Goal: Information Seeking & Learning: Learn about a topic

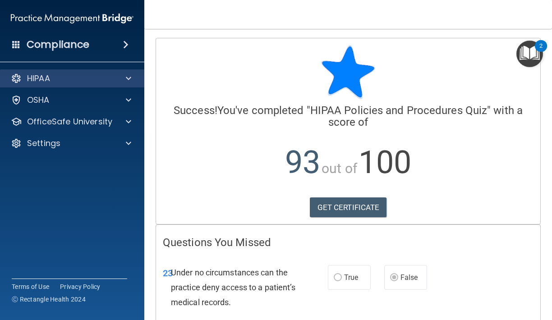
click at [125, 82] on div at bounding box center [127, 78] width 23 height 11
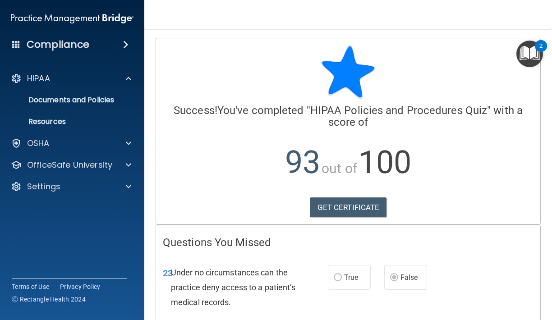
click at [123, 46] on span at bounding box center [125, 44] width 5 height 11
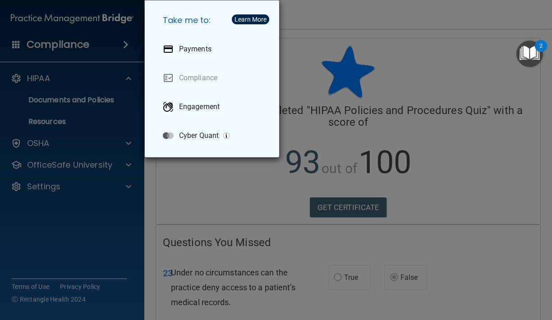
click at [100, 74] on div "Take me to: Payments Compliance Engagement Cyber Quant" at bounding box center [276, 160] width 552 height 320
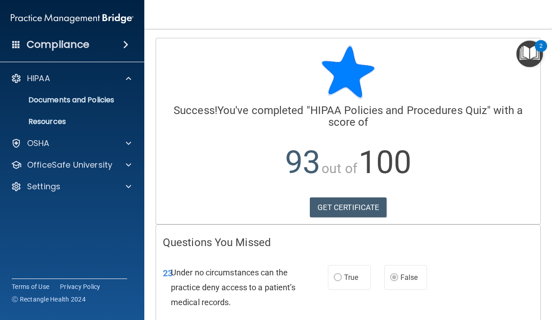
click at [266, 45] on div "Calculating your score.... Success! You've completed " HIPAA Policies and Proce…" at bounding box center [348, 131] width 384 height 186
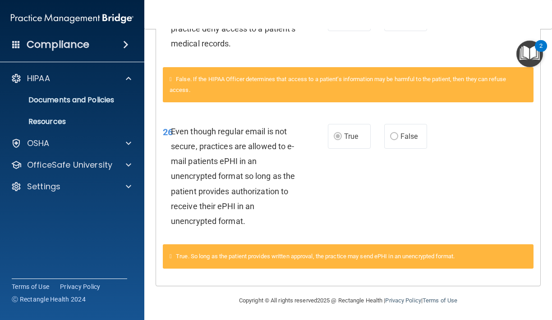
scroll to position [258, 0]
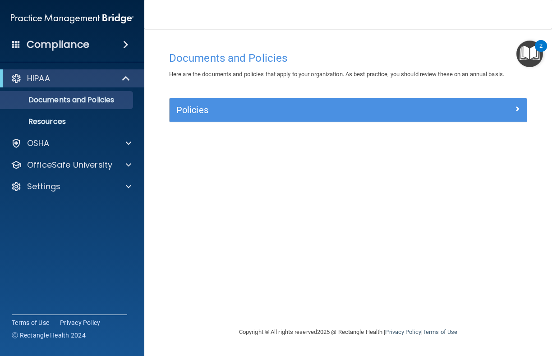
click at [96, 81] on div "HIPAA" at bounding box center [59, 78] width 111 height 11
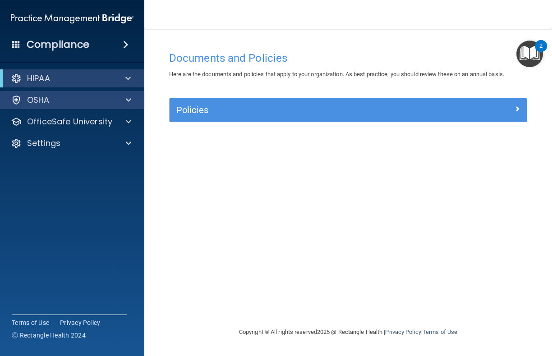
click at [130, 100] on span at bounding box center [128, 100] width 5 height 11
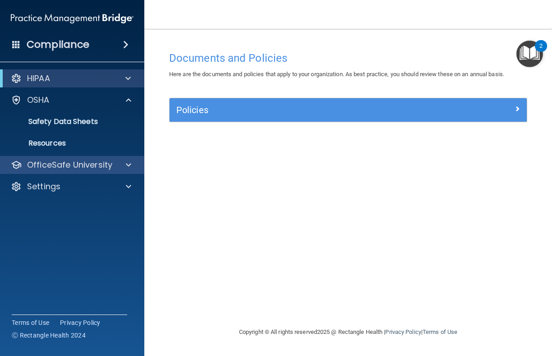
click at [118, 164] on div at bounding box center [127, 165] width 23 height 11
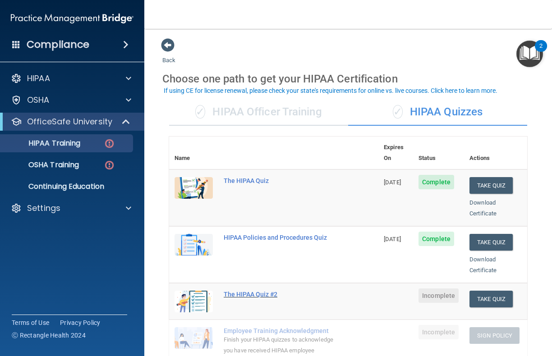
click at [268, 291] on div "The HIPAA Quiz #2" at bounding box center [279, 294] width 110 height 7
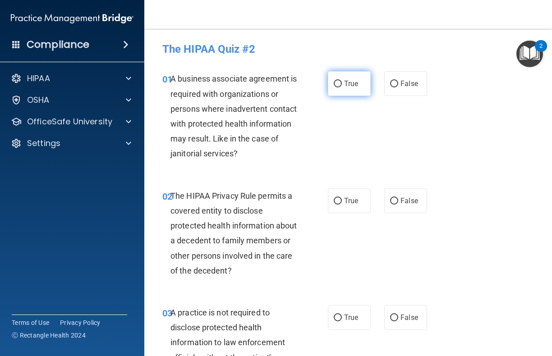
click at [338, 82] on input "True" at bounding box center [337, 84] width 8 height 7
radio input "true"
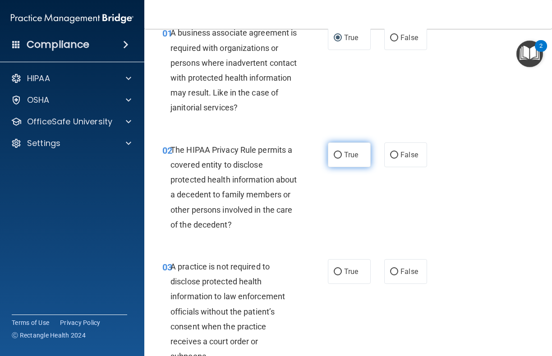
scroll to position [46, 0]
click at [338, 152] on input "True" at bounding box center [337, 155] width 8 height 7
radio input "true"
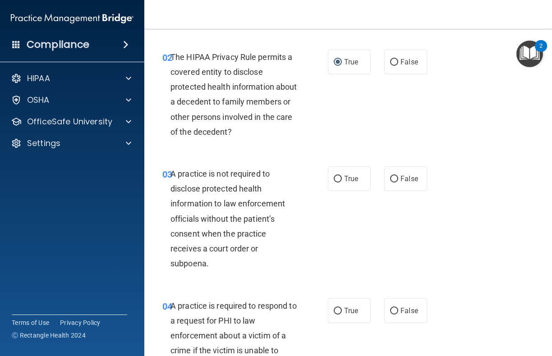
scroll to position [139, 0]
click at [393, 176] on input "False" at bounding box center [394, 178] width 8 height 7
radio input "true"
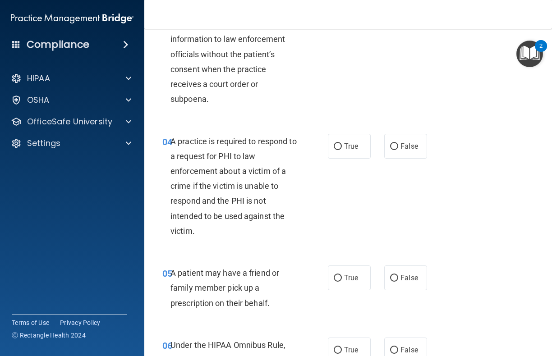
scroll to position [304, 0]
click at [338, 143] on input "True" at bounding box center [337, 146] width 8 height 7
radio input "true"
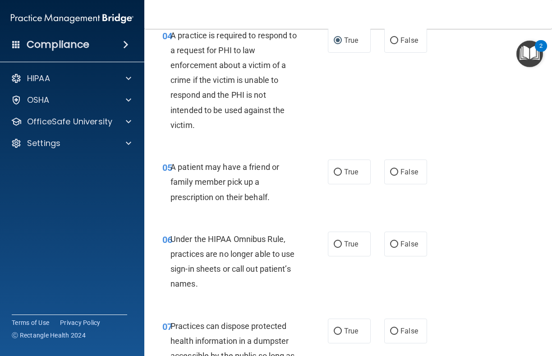
scroll to position [411, 0]
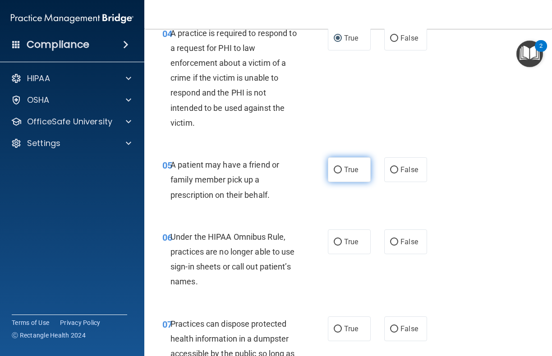
click at [338, 167] on input "True" at bounding box center [337, 170] width 8 height 7
radio input "true"
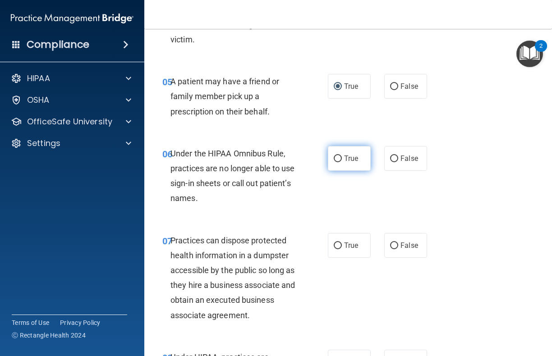
scroll to position [500, 0]
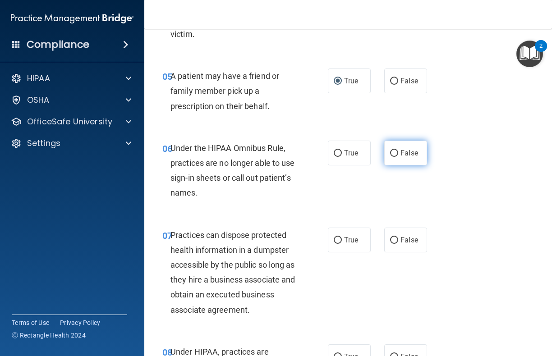
click at [392, 150] on input "False" at bounding box center [394, 153] width 8 height 7
radio input "true"
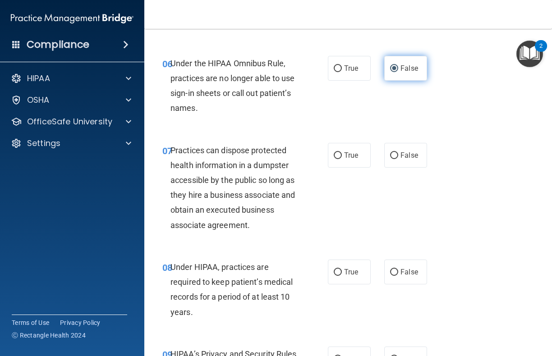
scroll to position [588, 0]
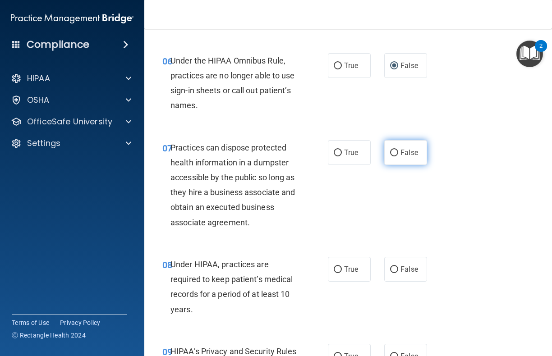
click at [392, 150] on input "False" at bounding box center [394, 153] width 8 height 7
radio input "true"
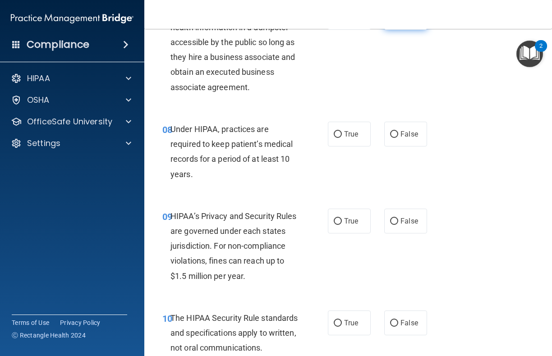
scroll to position [724, 0]
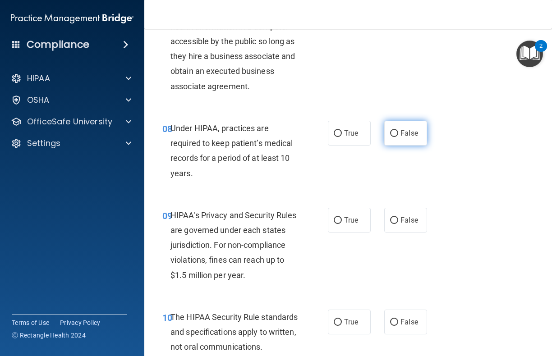
click at [394, 130] on input "False" at bounding box center [394, 133] width 8 height 7
radio input "true"
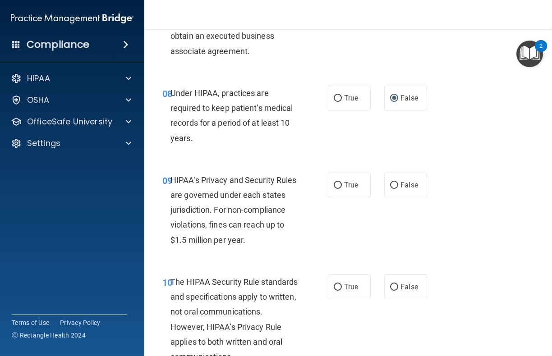
scroll to position [762, 0]
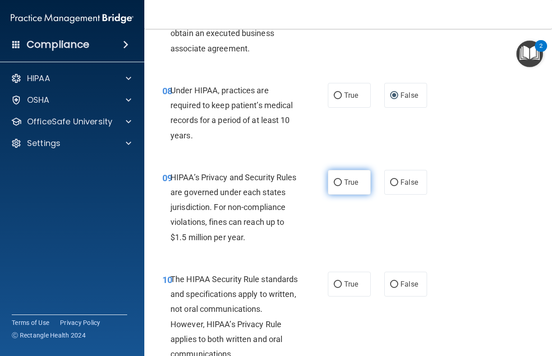
click at [338, 179] on input "True" at bounding box center [337, 182] width 8 height 7
radio input "true"
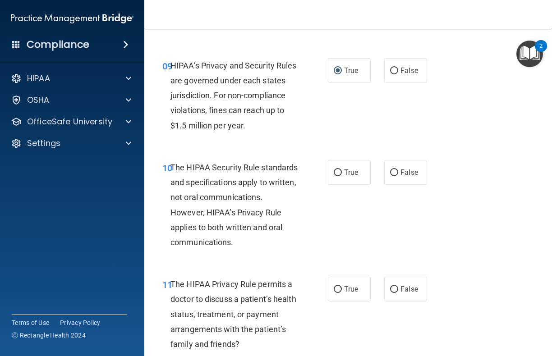
scroll to position [876, 0]
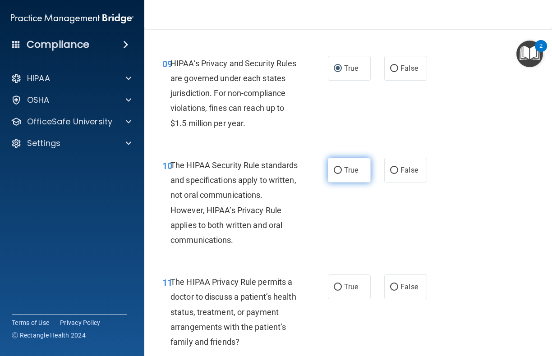
click at [338, 167] on input "True" at bounding box center [337, 170] width 8 height 7
radio input "true"
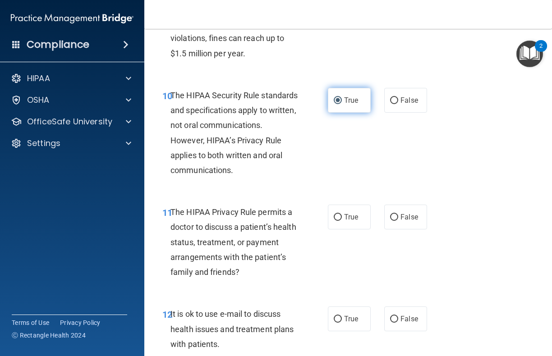
scroll to position [949, 0]
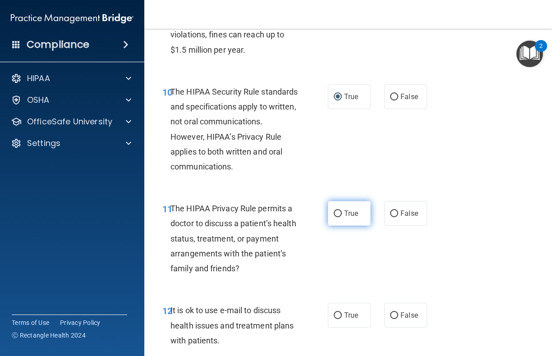
click at [338, 210] on input "True" at bounding box center [337, 213] width 8 height 7
radio input "true"
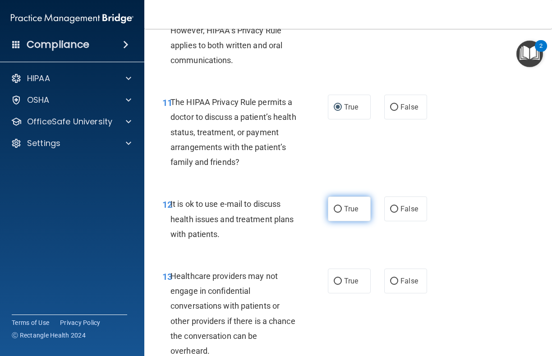
scroll to position [1057, 0]
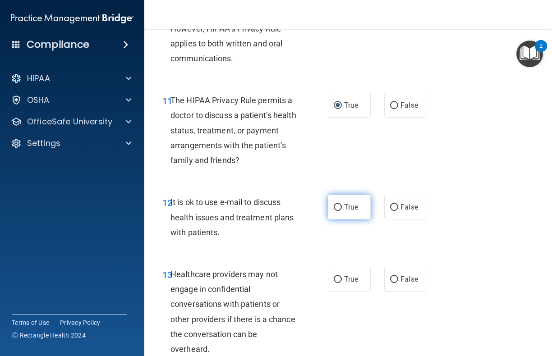
click at [338, 204] on input "True" at bounding box center [337, 207] width 8 height 7
radio input "true"
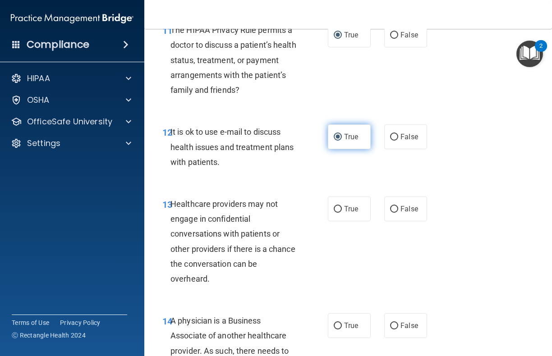
scroll to position [1131, 0]
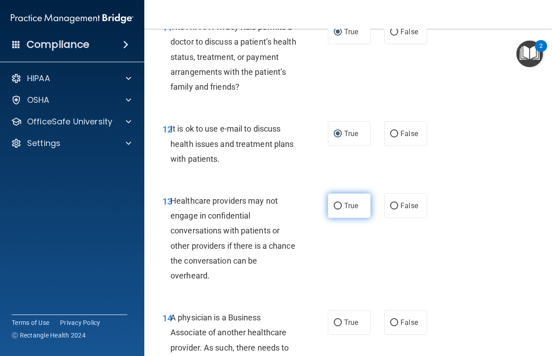
click at [337, 203] on input "True" at bounding box center [337, 206] width 8 height 7
radio input "true"
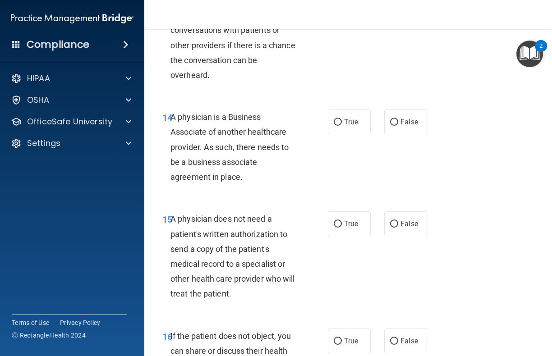
scroll to position [1332, 0]
click at [394, 119] on input "False" at bounding box center [394, 122] width 8 height 7
radio input "true"
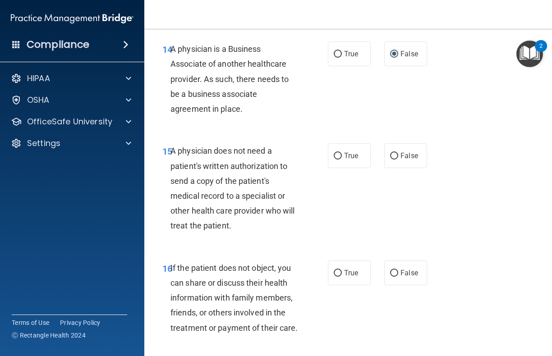
scroll to position [1400, 0]
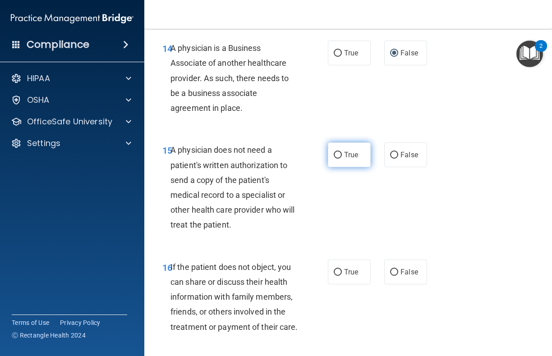
click at [337, 152] on input "True" at bounding box center [337, 155] width 8 height 7
radio input "true"
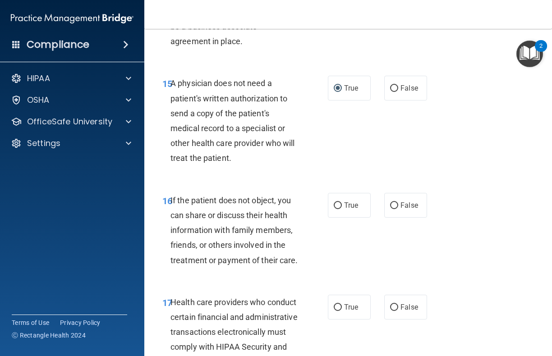
scroll to position [1468, 0]
click at [393, 201] on input "False" at bounding box center [394, 204] width 8 height 7
radio input "true"
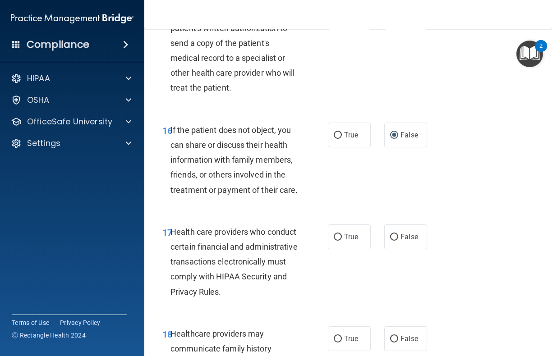
scroll to position [1541, 0]
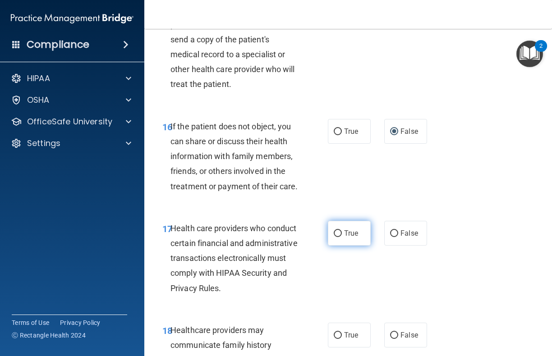
click at [337, 230] on input "True" at bounding box center [337, 233] width 8 height 7
radio input "true"
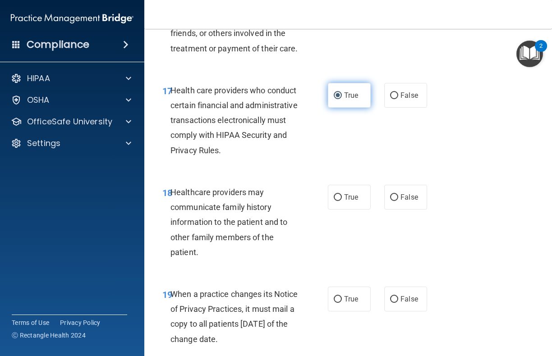
scroll to position [1680, 0]
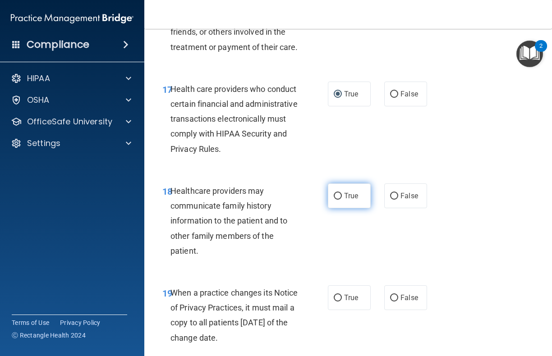
click at [336, 193] on input "True" at bounding box center [337, 196] width 8 height 7
radio input "true"
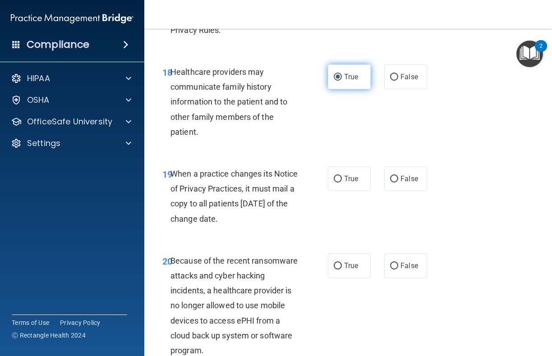
scroll to position [1800, 0]
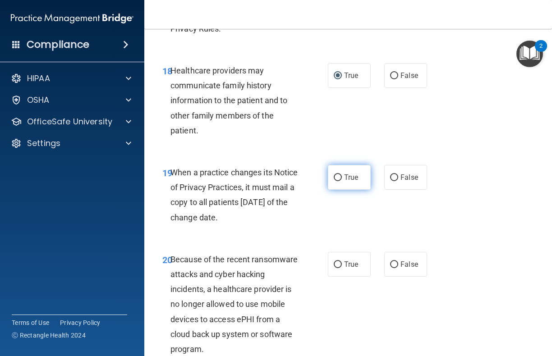
click at [338, 174] on input "True" at bounding box center [337, 177] width 8 height 7
radio input "true"
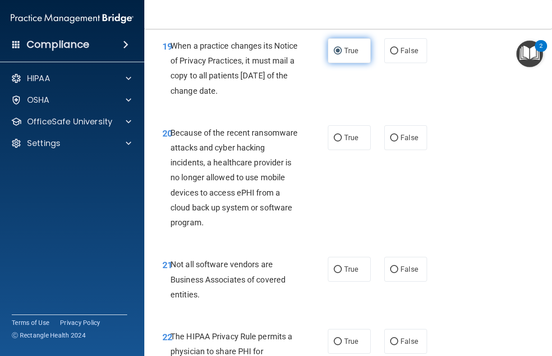
scroll to position [1927, 0]
click at [337, 134] on input "True" at bounding box center [337, 137] width 8 height 7
radio input "true"
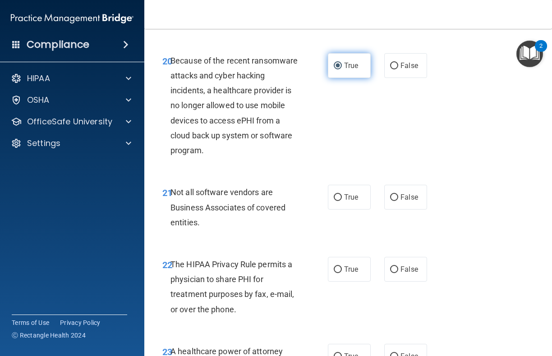
scroll to position [2000, 0]
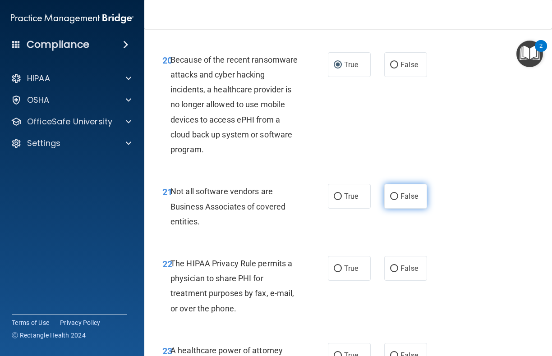
click at [394, 193] on input "False" at bounding box center [394, 196] width 8 height 7
radio input "true"
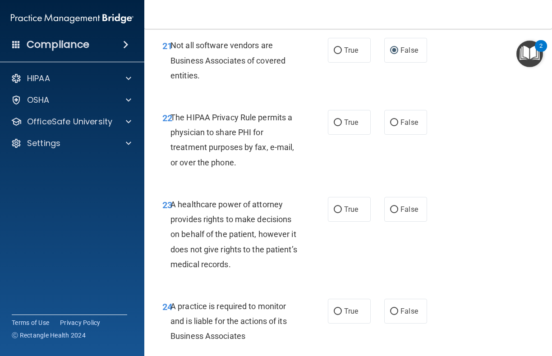
scroll to position [2146, 0]
click at [340, 119] on input "True" at bounding box center [337, 122] width 8 height 7
radio input "true"
click at [393, 119] on input "False" at bounding box center [394, 122] width 8 height 7
radio input "true"
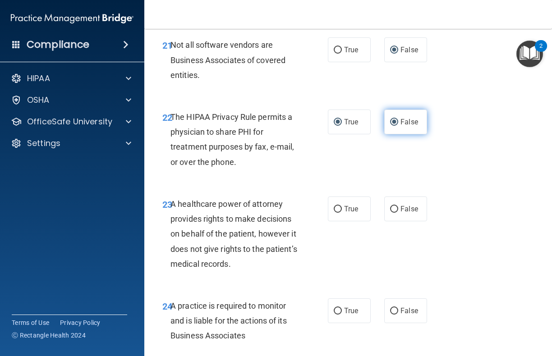
radio input "false"
click at [393, 206] on input "False" at bounding box center [394, 209] width 8 height 7
radio input "true"
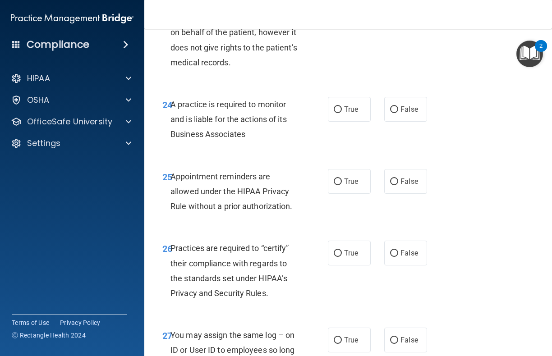
scroll to position [2350, 0]
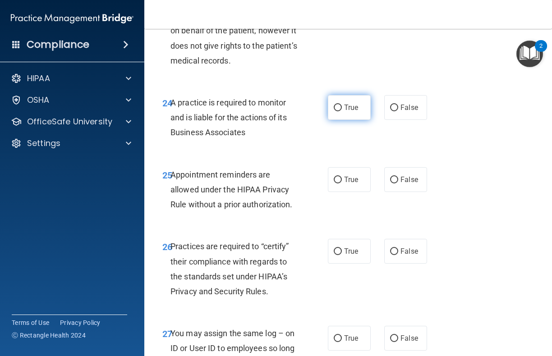
click at [339, 105] on input "True" at bounding box center [337, 108] width 8 height 7
radio input "true"
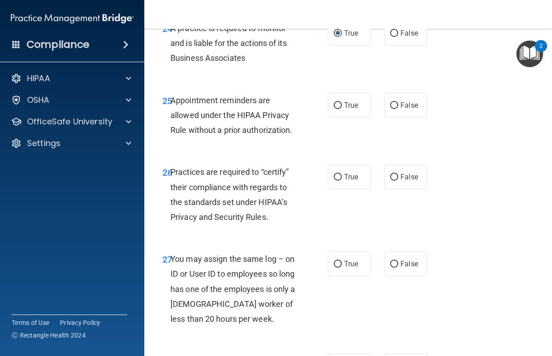
scroll to position [2425, 0]
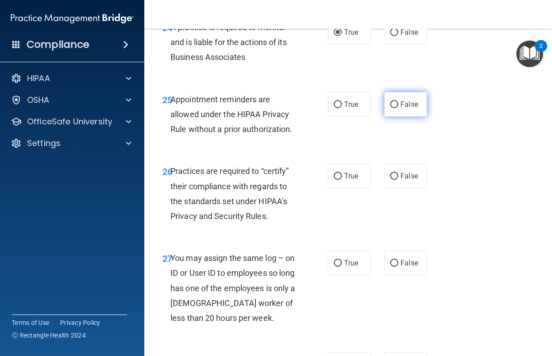
click at [393, 101] on input "False" at bounding box center [394, 104] width 8 height 7
radio input "true"
click at [339, 173] on input "True" at bounding box center [337, 176] width 8 height 7
radio input "true"
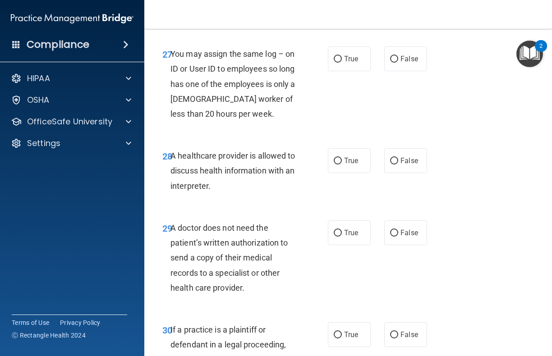
scroll to position [2630, 0]
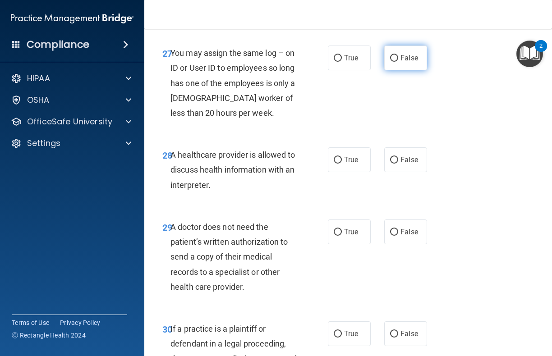
click at [395, 55] on input "False" at bounding box center [394, 58] width 8 height 7
radio input "true"
click at [338, 157] on input "True" at bounding box center [337, 160] width 8 height 7
radio input "true"
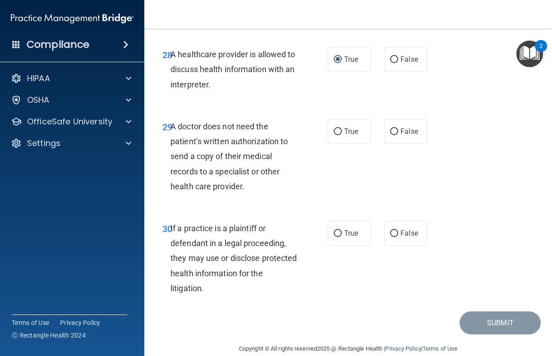
scroll to position [2730, 0]
click at [338, 129] on input "True" at bounding box center [337, 132] width 8 height 7
radio input "true"
click at [338, 231] on input "True" at bounding box center [337, 234] width 8 height 7
radio input "true"
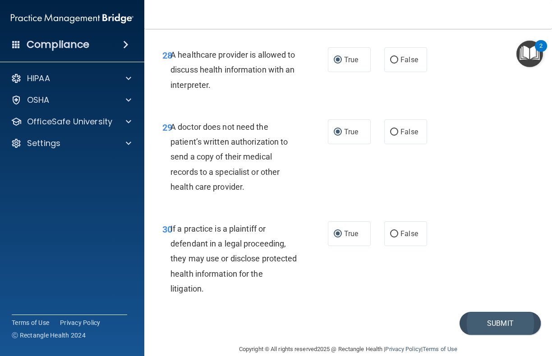
click at [474, 312] on button "Submit" at bounding box center [499, 323] width 81 height 23
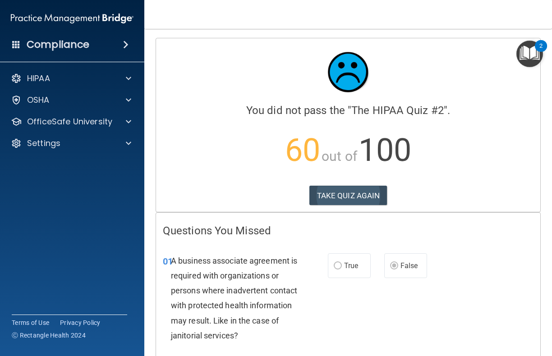
click at [351, 196] on button "TAKE QUIZ AGAIN" at bounding box center [348, 196] width 78 height 20
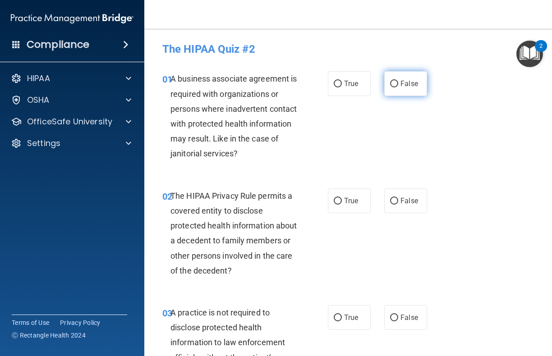
click at [395, 85] on input "False" at bounding box center [394, 84] width 8 height 7
radio input "true"
click at [339, 199] on input "True" at bounding box center [337, 201] width 8 height 7
radio input "true"
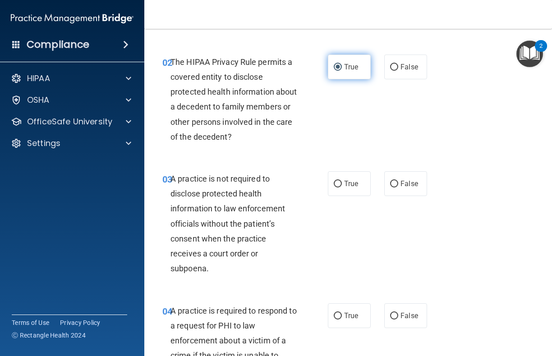
scroll to position [134, 0]
click at [393, 183] on input "False" at bounding box center [394, 183] width 8 height 7
radio input "true"
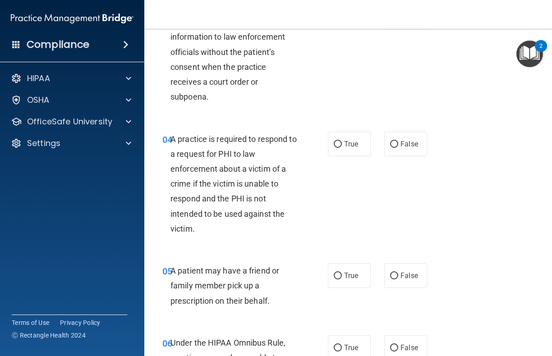
scroll to position [307, 0]
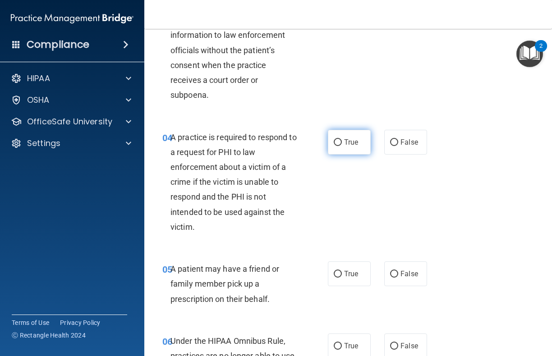
click at [338, 140] on input "True" at bounding box center [337, 142] width 8 height 7
radio input "true"
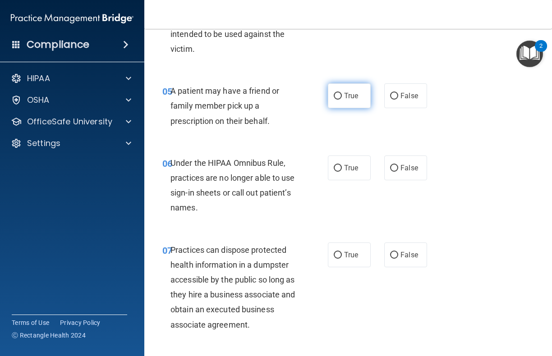
scroll to position [486, 0]
click at [337, 94] on input "True" at bounding box center [337, 95] width 8 height 7
radio input "true"
click at [394, 164] on input "False" at bounding box center [394, 167] width 8 height 7
radio input "true"
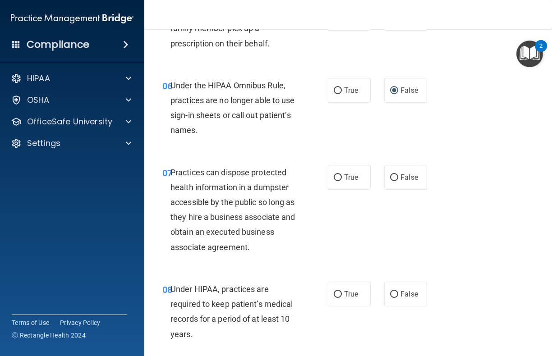
scroll to position [573, 0]
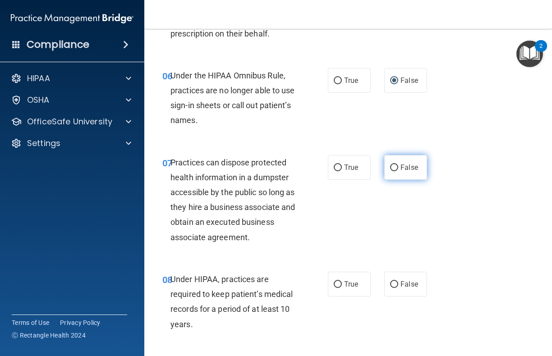
click at [395, 164] on input "False" at bounding box center [394, 167] width 8 height 7
radio input "true"
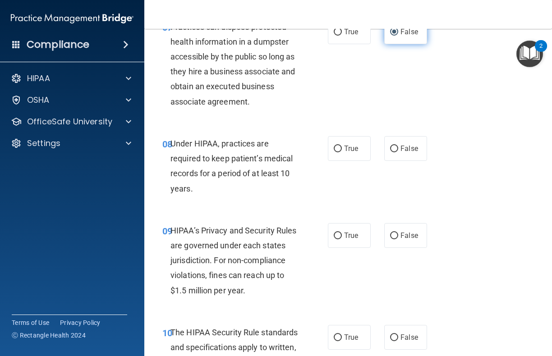
scroll to position [709, 0]
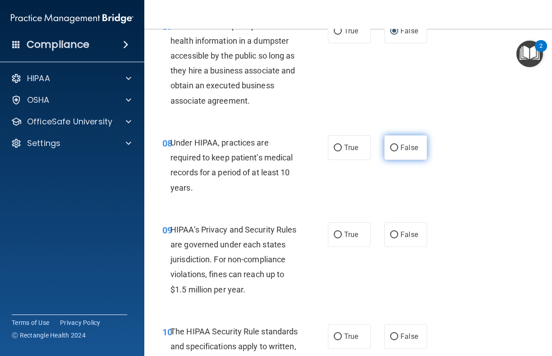
click at [395, 145] on input "False" at bounding box center [394, 148] width 8 height 7
radio input "true"
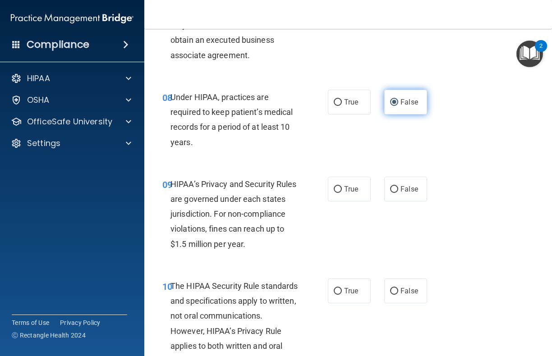
scroll to position [756, 0]
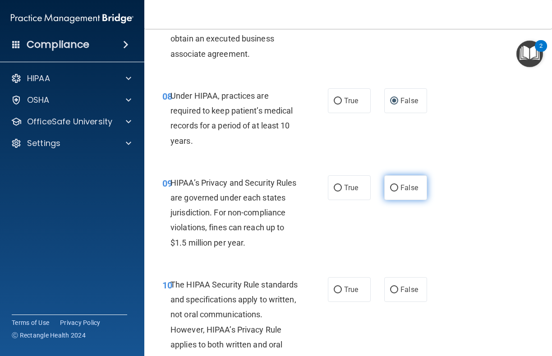
click at [395, 185] on input "False" at bounding box center [394, 188] width 8 height 7
radio input "true"
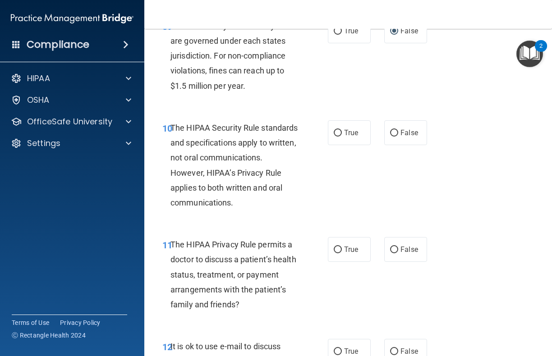
scroll to position [914, 0]
click at [392, 129] on input "False" at bounding box center [394, 132] width 8 height 7
radio input "true"
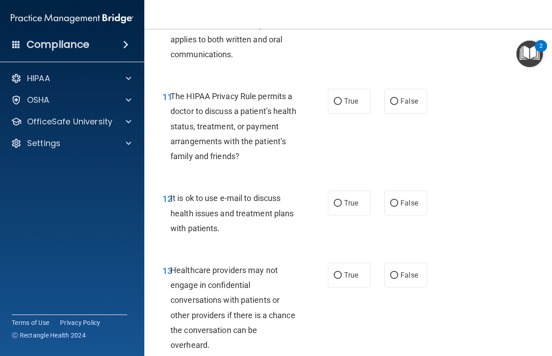
scroll to position [1062, 0]
click at [338, 98] on input "True" at bounding box center [337, 101] width 8 height 7
radio input "true"
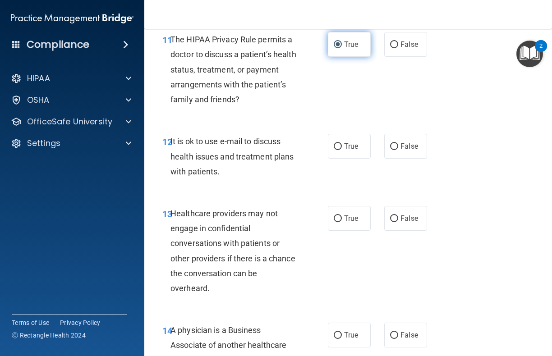
scroll to position [1118, 0]
click at [338, 143] on input "True" at bounding box center [337, 146] width 8 height 7
radio input "true"
click at [391, 215] on input "False" at bounding box center [394, 218] width 8 height 7
radio input "true"
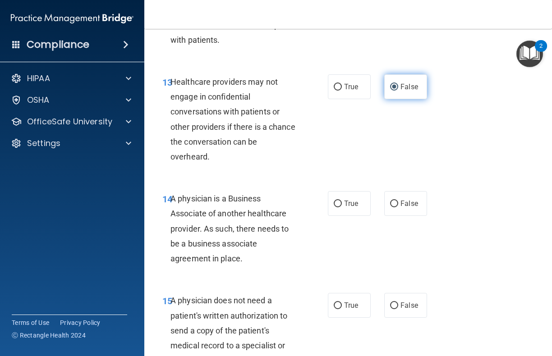
scroll to position [1251, 0]
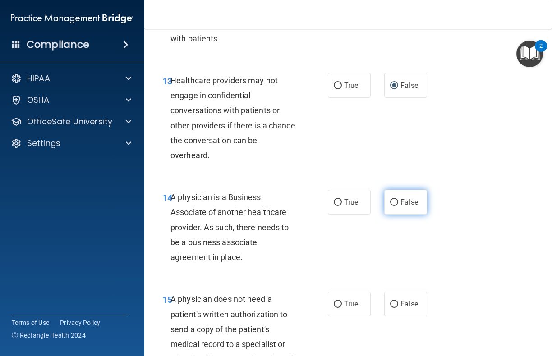
click at [394, 199] on input "False" at bounding box center [394, 202] width 8 height 7
radio input "true"
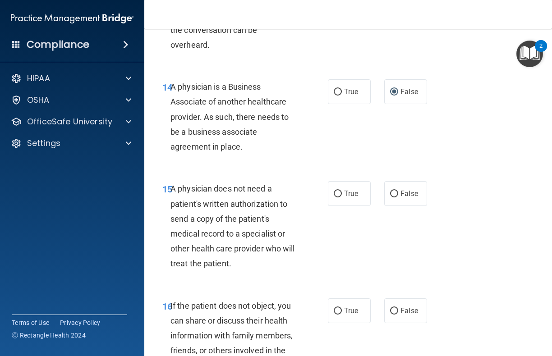
scroll to position [1362, 0]
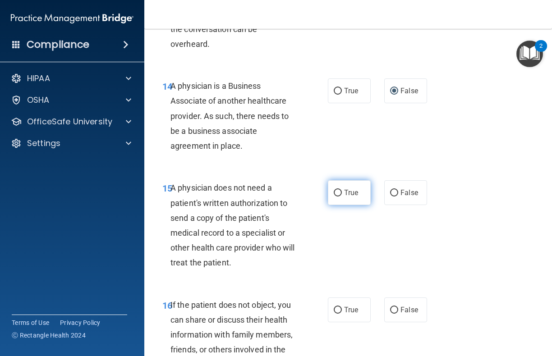
click at [337, 190] on input "True" at bounding box center [337, 193] width 8 height 7
radio input "true"
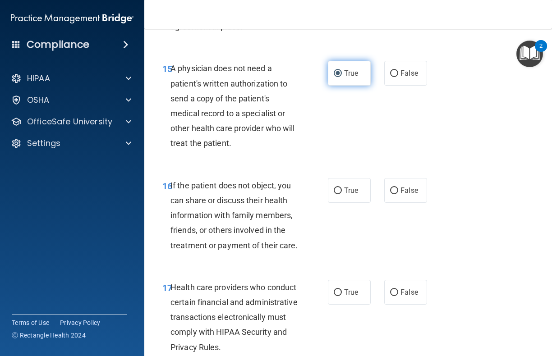
scroll to position [1482, 0]
click at [337, 187] on input "True" at bounding box center [337, 190] width 8 height 7
radio input "true"
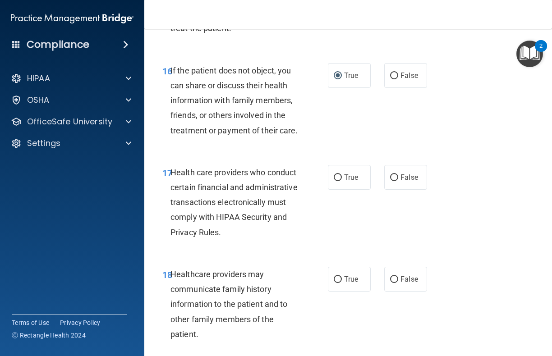
scroll to position [1597, 0]
click at [338, 174] on input "True" at bounding box center [337, 177] width 8 height 7
radio input "true"
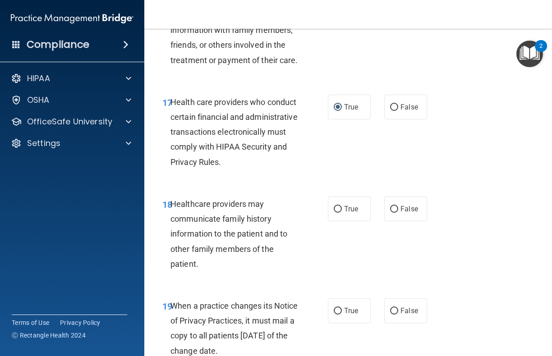
scroll to position [1667, 0]
click at [395, 205] on input "False" at bounding box center [394, 208] width 8 height 7
radio input "true"
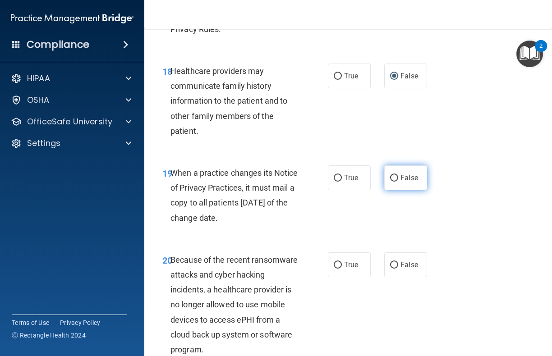
scroll to position [1800, 0]
click at [395, 174] on input "False" at bounding box center [394, 177] width 8 height 7
radio input "true"
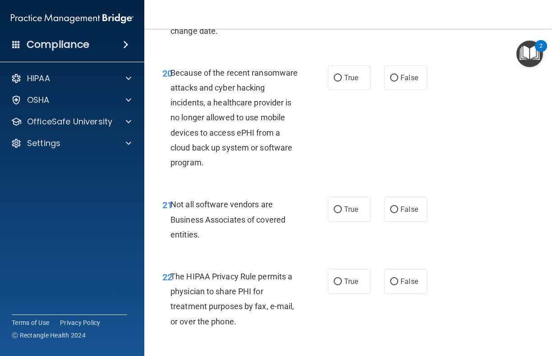
scroll to position [1988, 0]
click at [394, 74] on input "False" at bounding box center [394, 77] width 8 height 7
radio input "true"
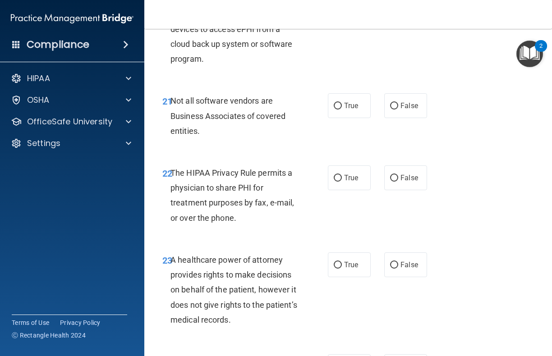
scroll to position [2091, 0]
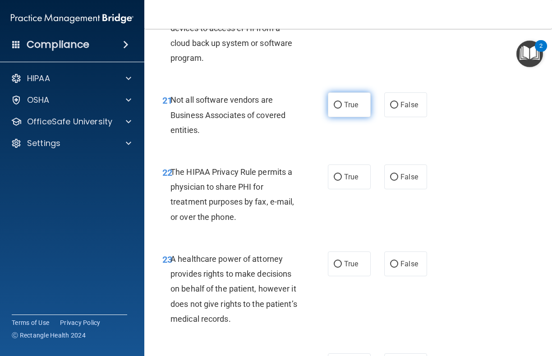
click at [339, 102] on input "True" at bounding box center [337, 105] width 8 height 7
radio input "true"
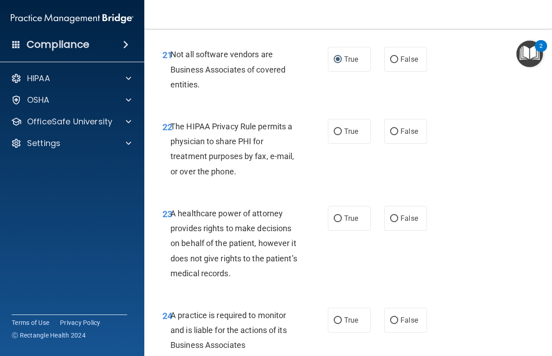
scroll to position [2137, 0]
click at [339, 128] on input "True" at bounding box center [337, 131] width 8 height 7
radio input "true"
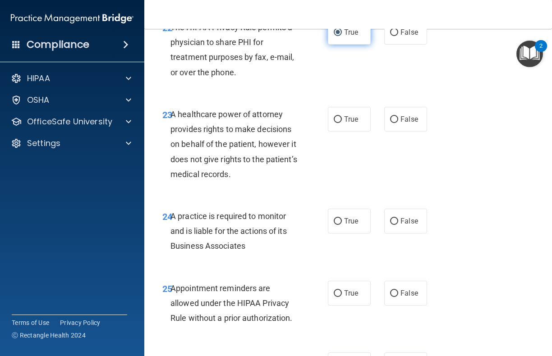
scroll to position [2236, 0]
click at [338, 116] on input "True" at bounding box center [337, 119] width 8 height 7
radio input "true"
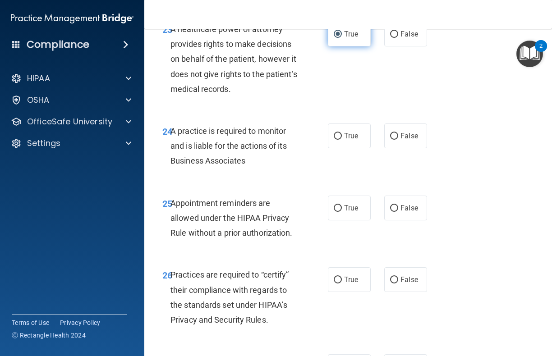
scroll to position [2323, 0]
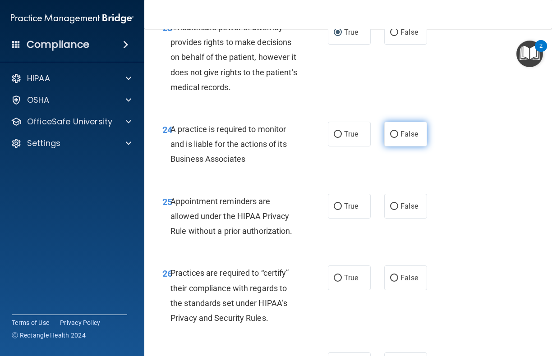
click at [394, 131] on input "False" at bounding box center [394, 134] width 8 height 7
radio input "true"
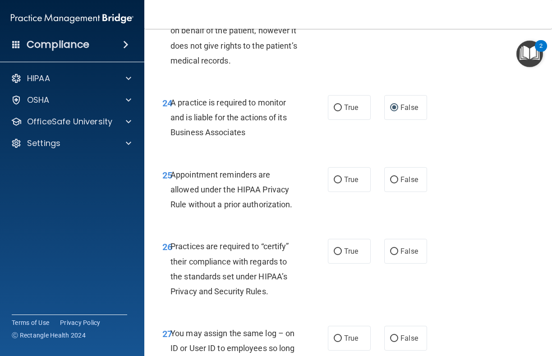
scroll to position [2350, 0]
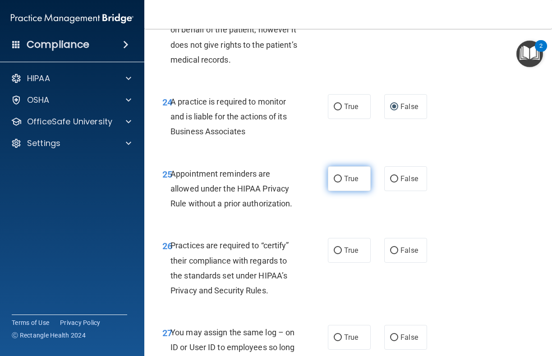
click at [339, 176] on input "True" at bounding box center [337, 179] width 8 height 7
radio input "true"
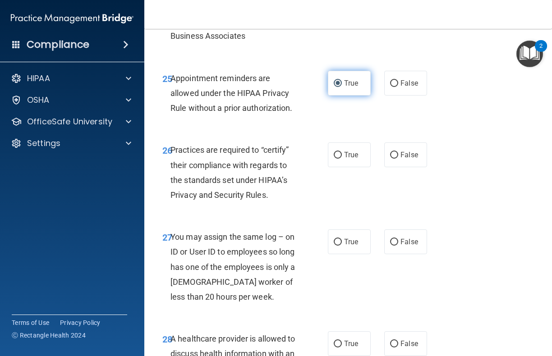
scroll to position [2446, 0]
click at [392, 151] on input "False" at bounding box center [394, 154] width 8 height 7
radio input "true"
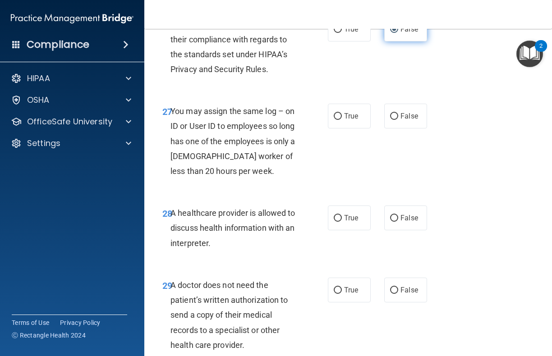
scroll to position [2576, 0]
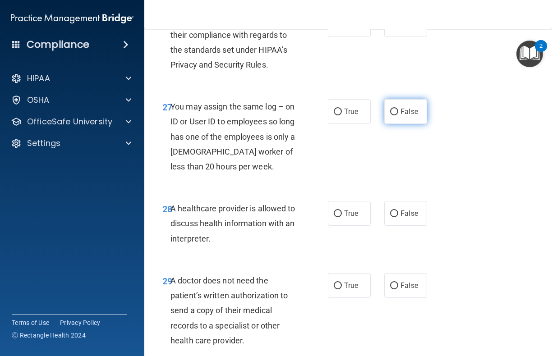
click at [395, 109] on input "False" at bounding box center [394, 112] width 8 height 7
radio input "true"
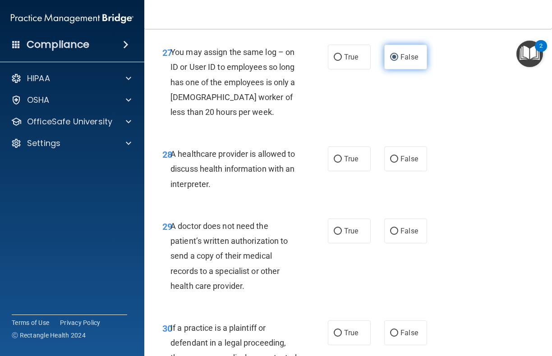
scroll to position [2633, 0]
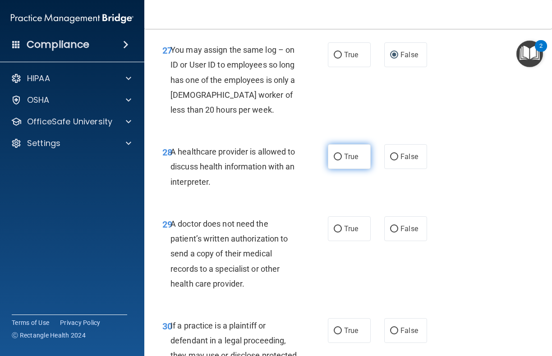
click at [339, 154] on input "True" at bounding box center [337, 157] width 8 height 7
radio input "true"
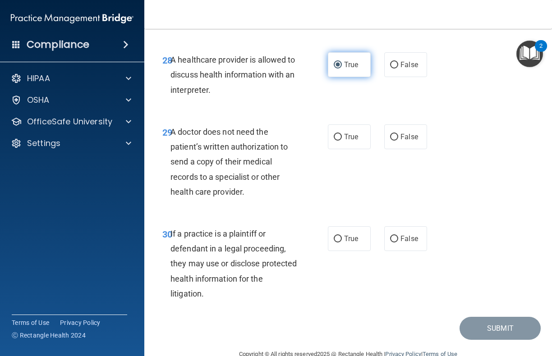
scroll to position [2726, 0]
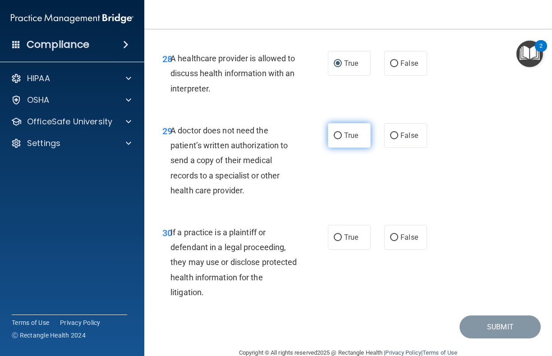
click at [336, 132] on input "True" at bounding box center [337, 135] width 8 height 7
radio input "true"
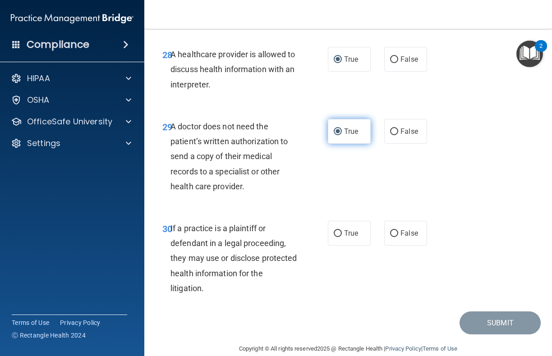
scroll to position [2730, 0]
click at [338, 231] on input "True" at bounding box center [337, 234] width 8 height 7
radio input "true"
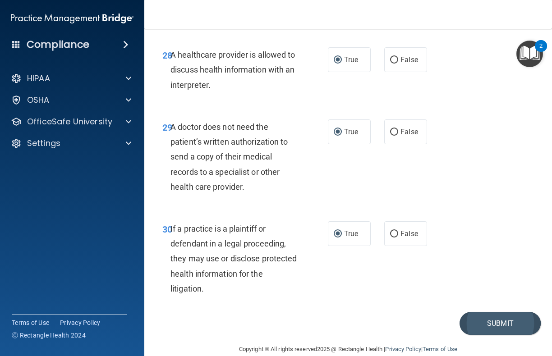
click at [475, 312] on button "Submit" at bounding box center [499, 323] width 81 height 23
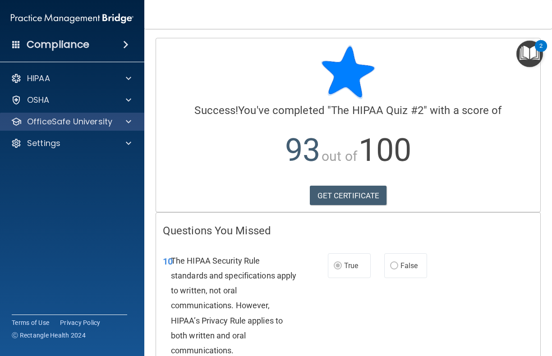
click at [129, 125] on span at bounding box center [128, 121] width 5 height 11
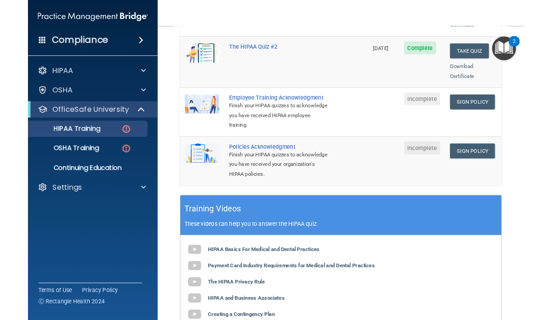
scroll to position [245, 0]
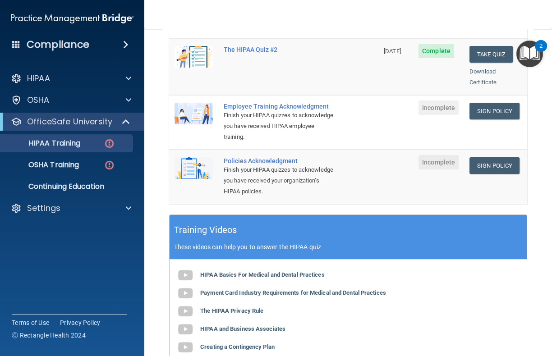
drag, startPoint x: 491, startPoint y: 92, endPoint x: 491, endPoint y: 85, distance: 6.8
click at [491, 103] on link "Sign Policy" at bounding box center [494, 111] width 50 height 17
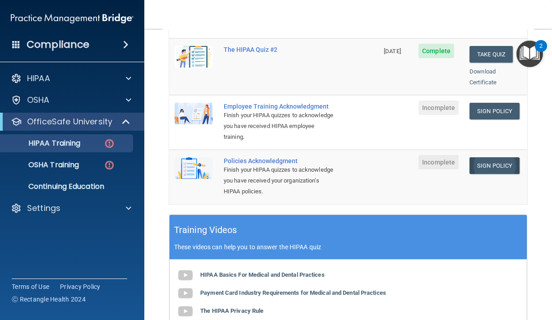
click at [485, 157] on link "Sign Policy" at bounding box center [494, 165] width 50 height 17
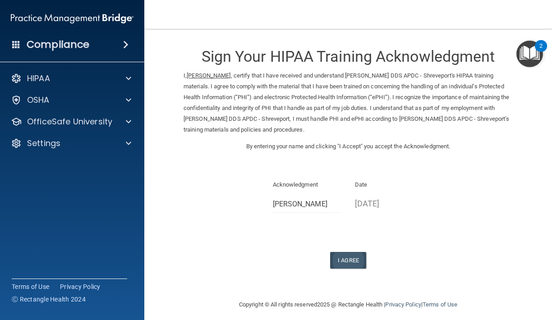
click at [341, 254] on button "I Agree" at bounding box center [348, 260] width 36 height 17
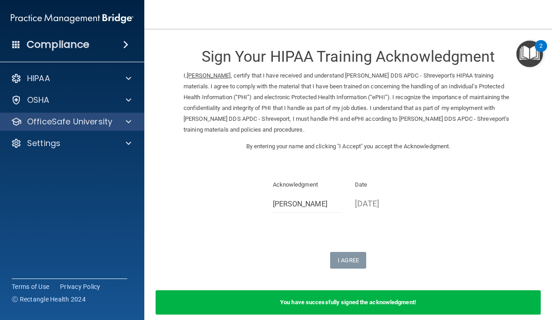
click at [116, 125] on div at bounding box center [127, 121] width 23 height 11
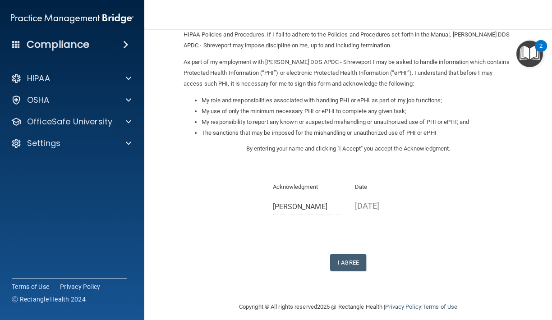
scroll to position [82, 0]
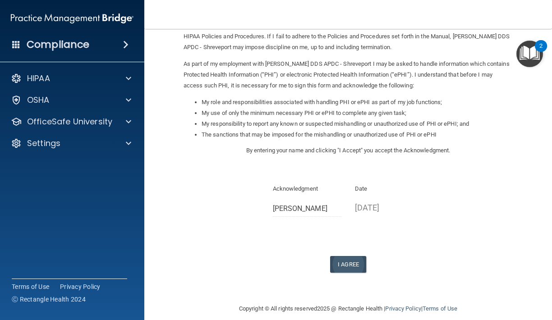
click at [347, 256] on button "I Agree" at bounding box center [348, 264] width 36 height 17
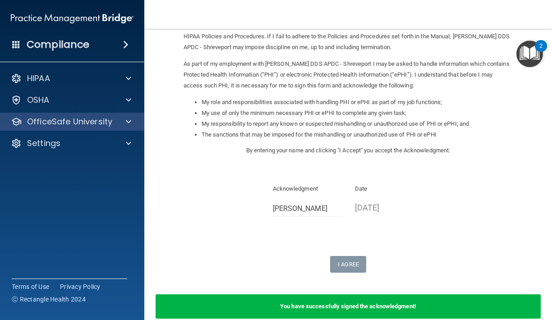
click at [125, 128] on div "OfficeSafe University" at bounding box center [72, 122] width 145 height 18
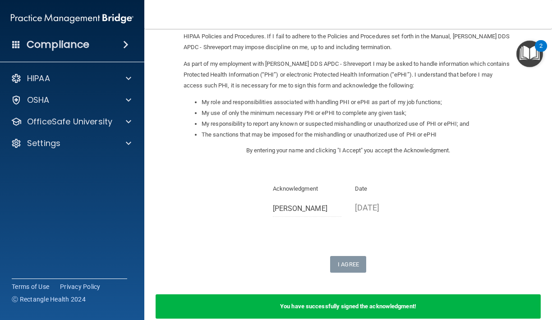
click at [74, 196] on accordion "HIPAA Documents and Policies Report an Incident Business Associates Emergency P…" at bounding box center [72, 134] width 145 height 137
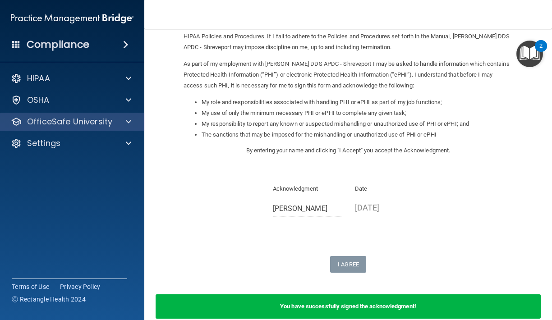
drag, startPoint x: 125, startPoint y: 121, endPoint x: 128, endPoint y: 116, distance: 5.5
click at [125, 120] on div at bounding box center [127, 121] width 23 height 11
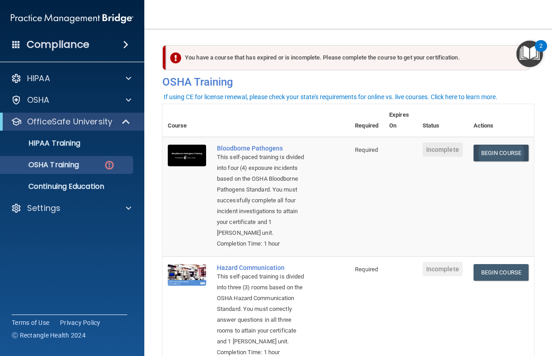
click at [486, 151] on link "Begin Course" at bounding box center [500, 153] width 55 height 17
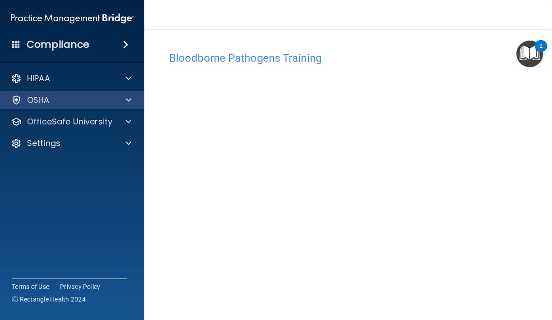
click at [111, 103] on div "OSHA" at bounding box center [60, 100] width 112 height 11
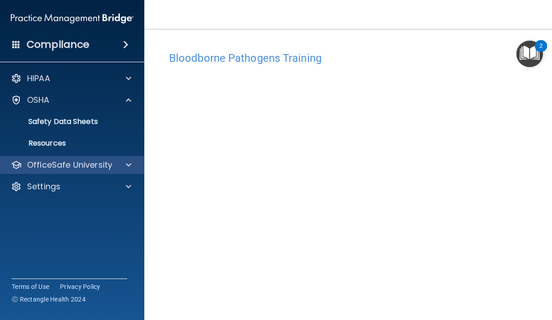
click at [86, 162] on p "OfficeSafe University" at bounding box center [69, 165] width 85 height 11
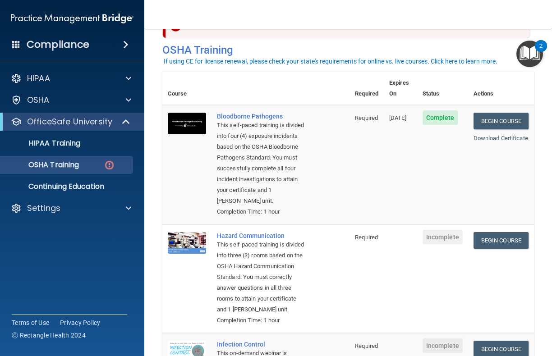
scroll to position [36, 0]
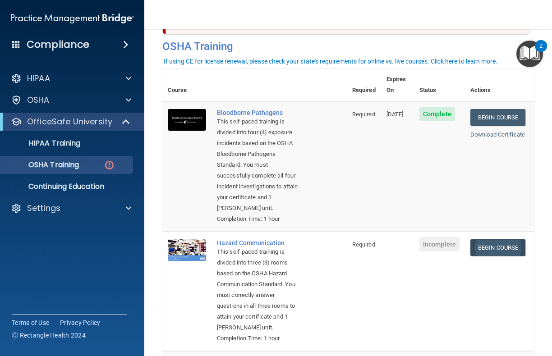
click at [501, 239] on link "Begin Course" at bounding box center [497, 247] width 55 height 17
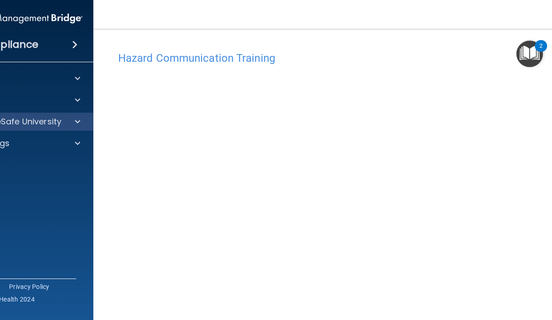
click at [76, 120] on span at bounding box center [77, 121] width 5 height 11
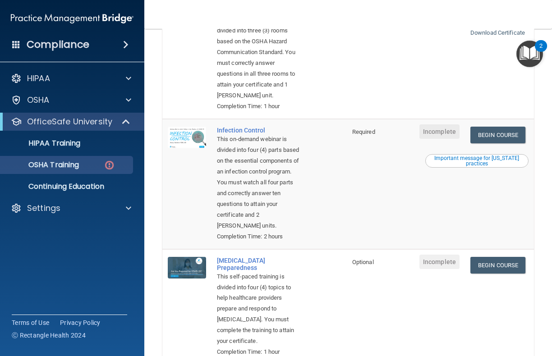
scroll to position [271, 0]
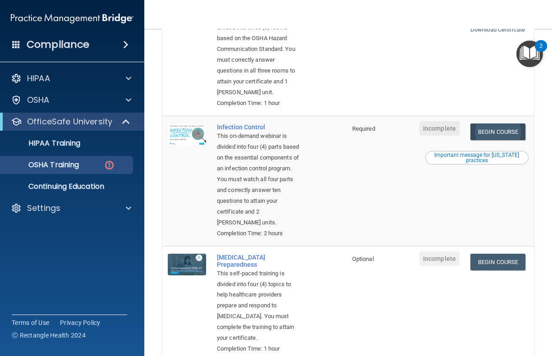
click at [501, 123] on link "Begin Course" at bounding box center [497, 131] width 55 height 17
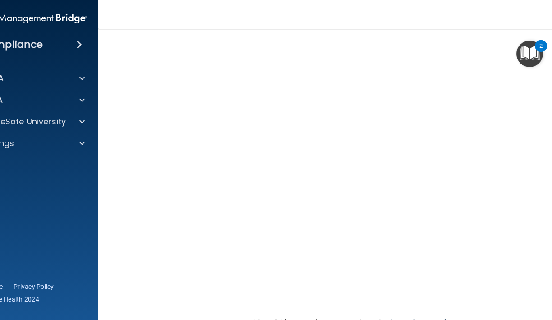
scroll to position [45, 0]
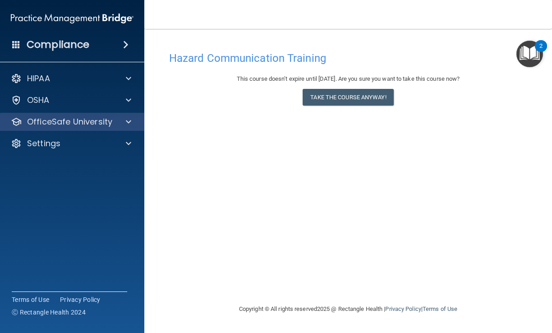
click at [70, 123] on p "OfficeSafe University" at bounding box center [69, 121] width 85 height 11
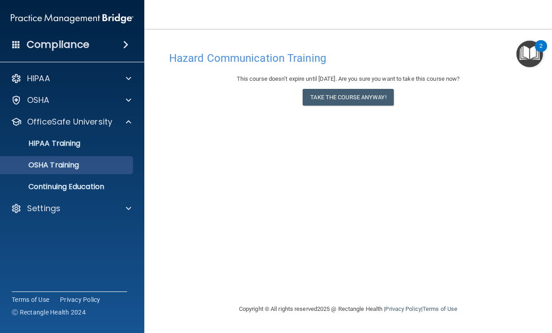
click at [67, 161] on p "OSHA Training" at bounding box center [42, 164] width 73 height 9
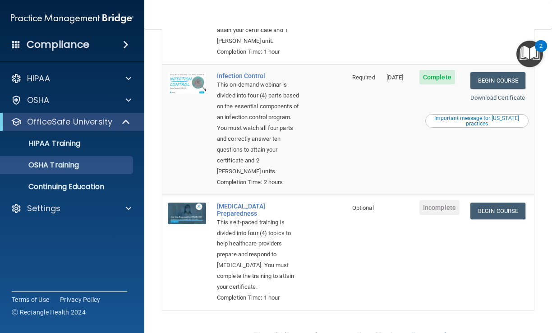
scroll to position [297, 0]
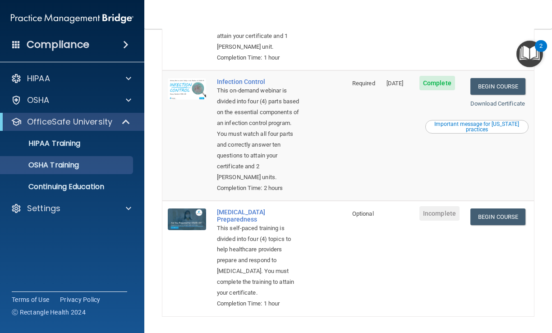
scroll to position [296, 0]
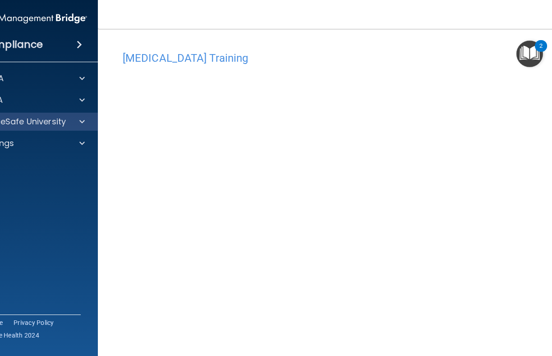
click at [83, 123] on span at bounding box center [81, 121] width 5 height 11
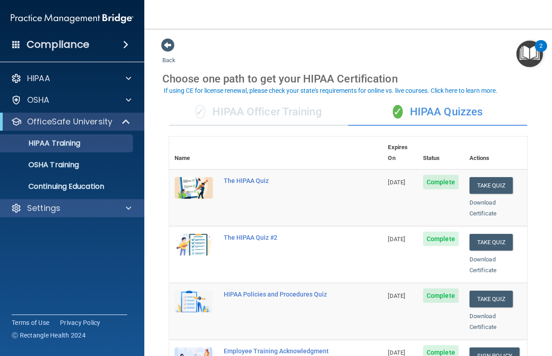
click at [82, 208] on div "Settings" at bounding box center [60, 208] width 112 height 11
